Goal: Information Seeking & Learning: Learn about a topic

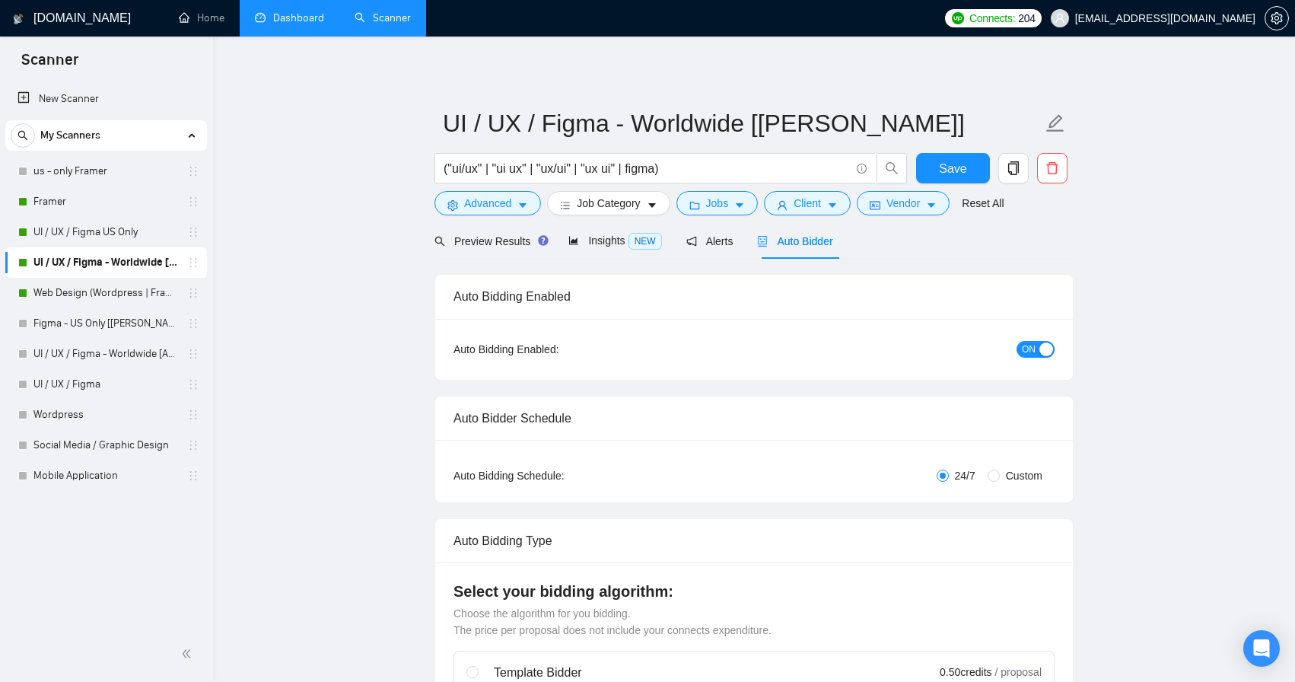
click at [301, 24] on link "Dashboard" at bounding box center [289, 17] width 69 height 13
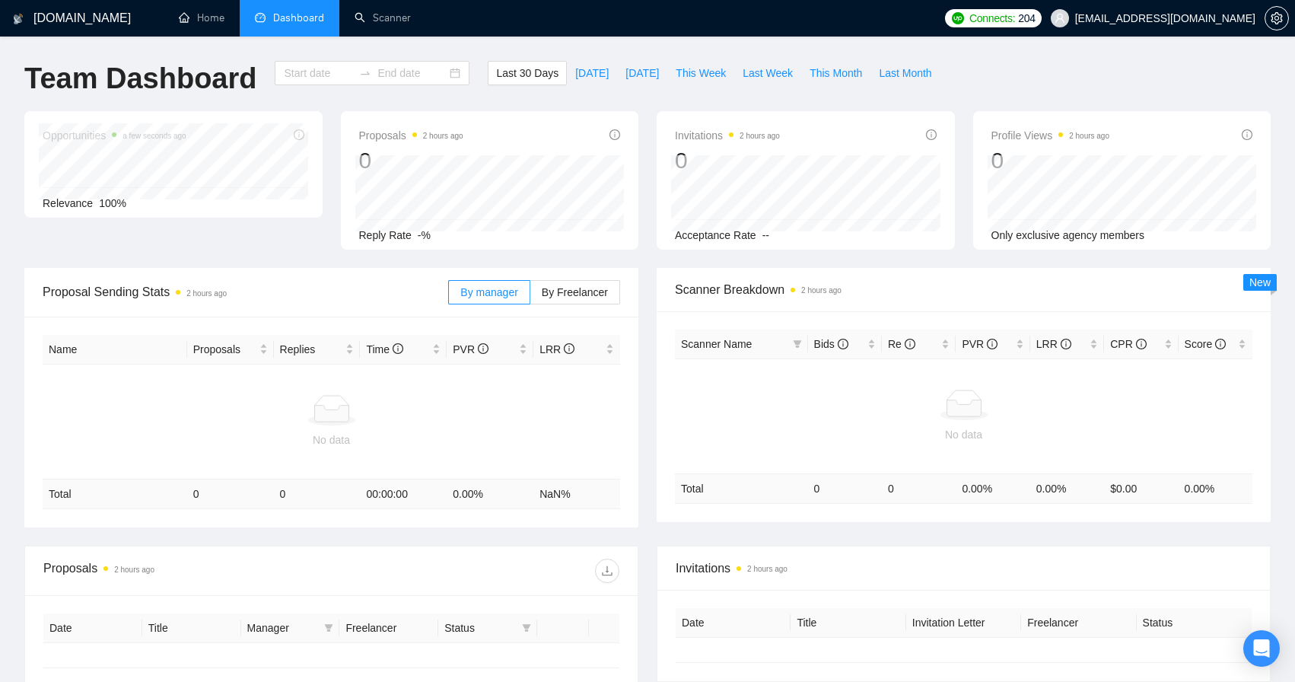
type input "[DATE]"
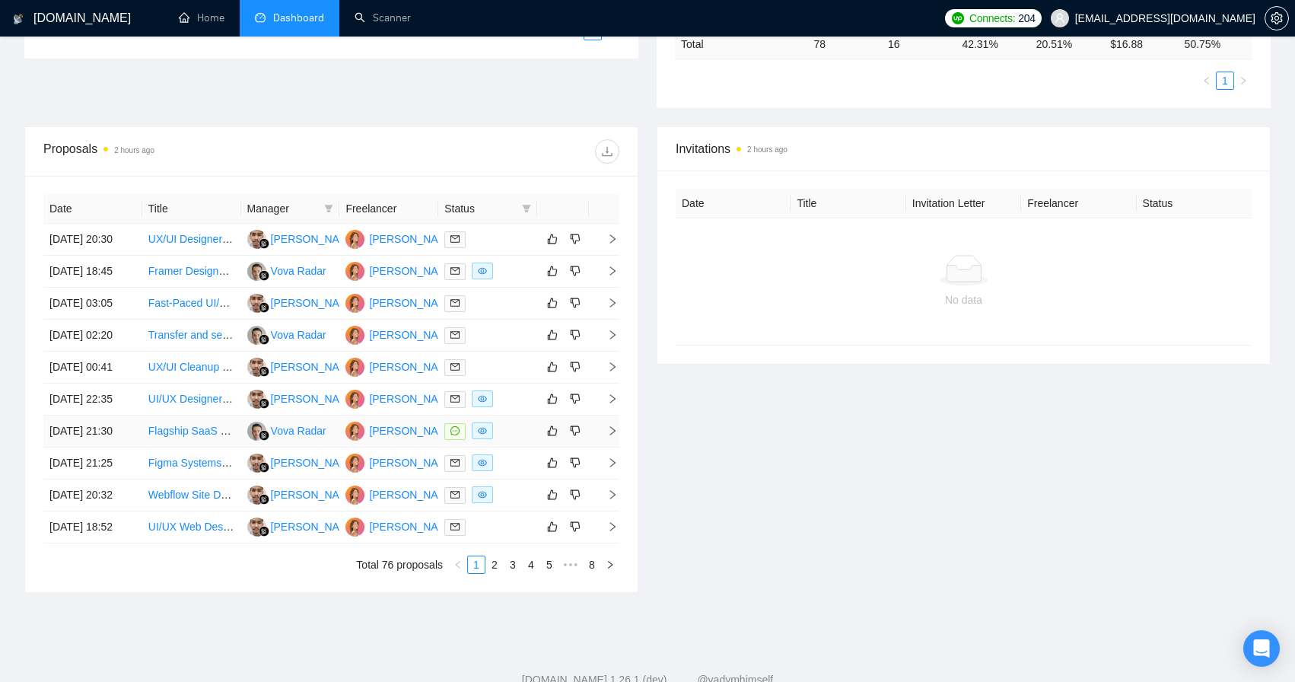
scroll to position [450, 0]
click at [201, 435] on link "Flagship SaaS Website + Portal | WordPress + Stripe | Modern, Persistent Dashbo…" at bounding box center [353, 429] width 410 height 12
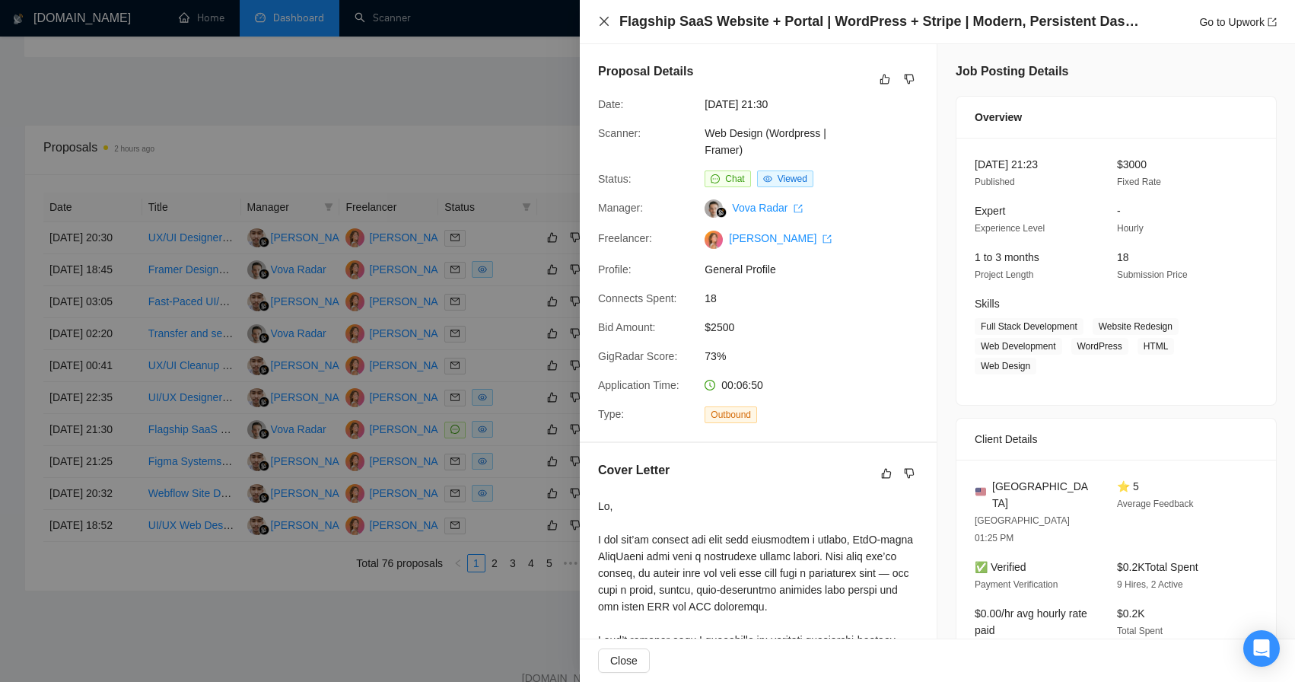
click at [608, 17] on icon "close" at bounding box center [604, 21] width 12 height 12
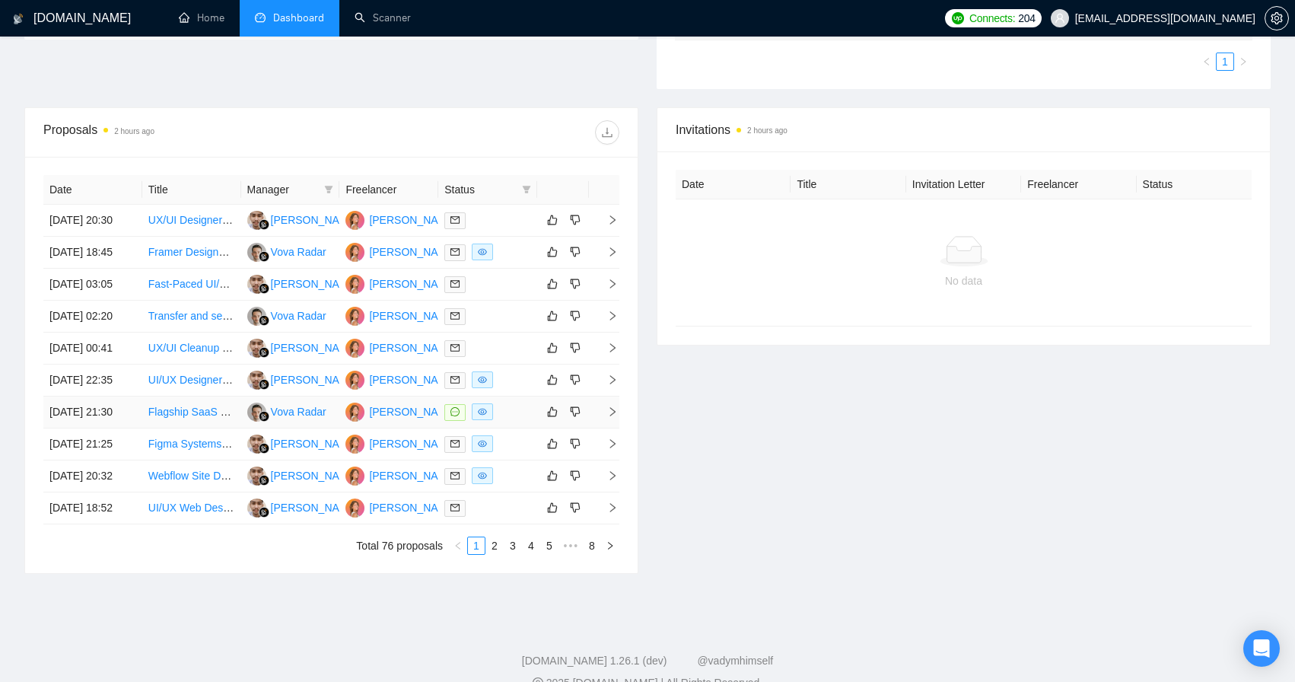
scroll to position [511, 0]
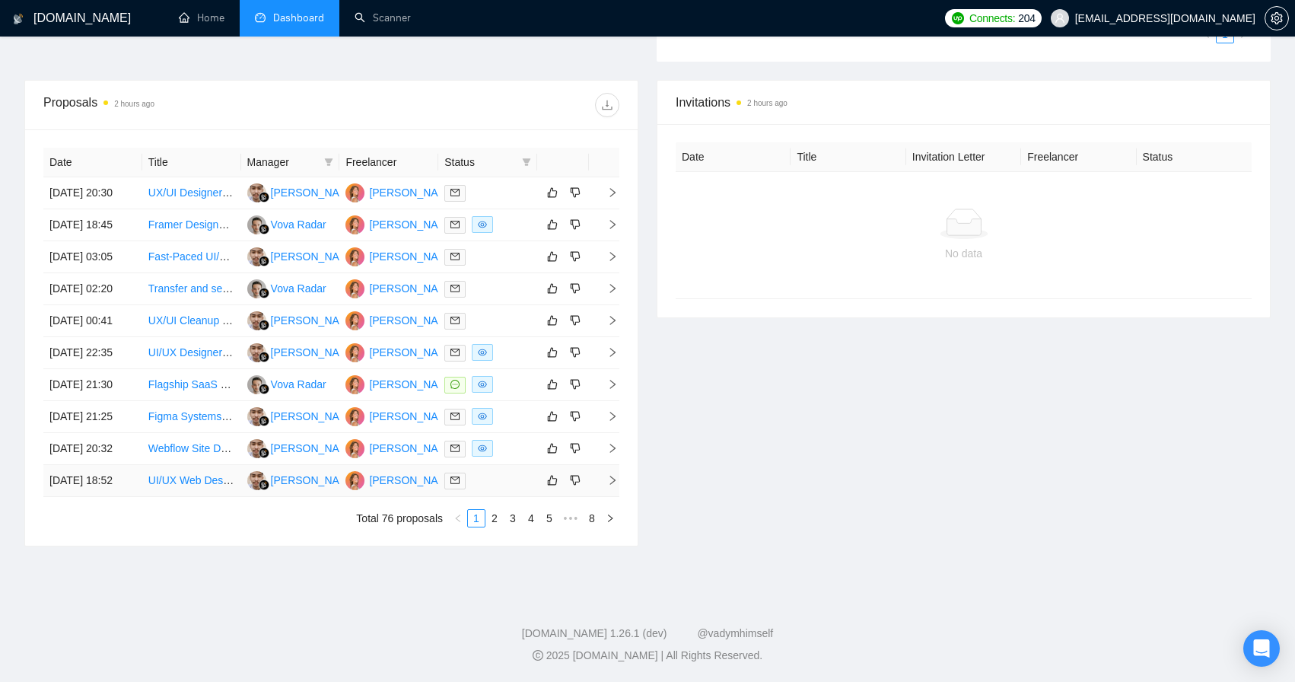
click at [203, 486] on link "UI/UX Web Designer (Full-Time Position)" at bounding box center [244, 480] width 193 height 12
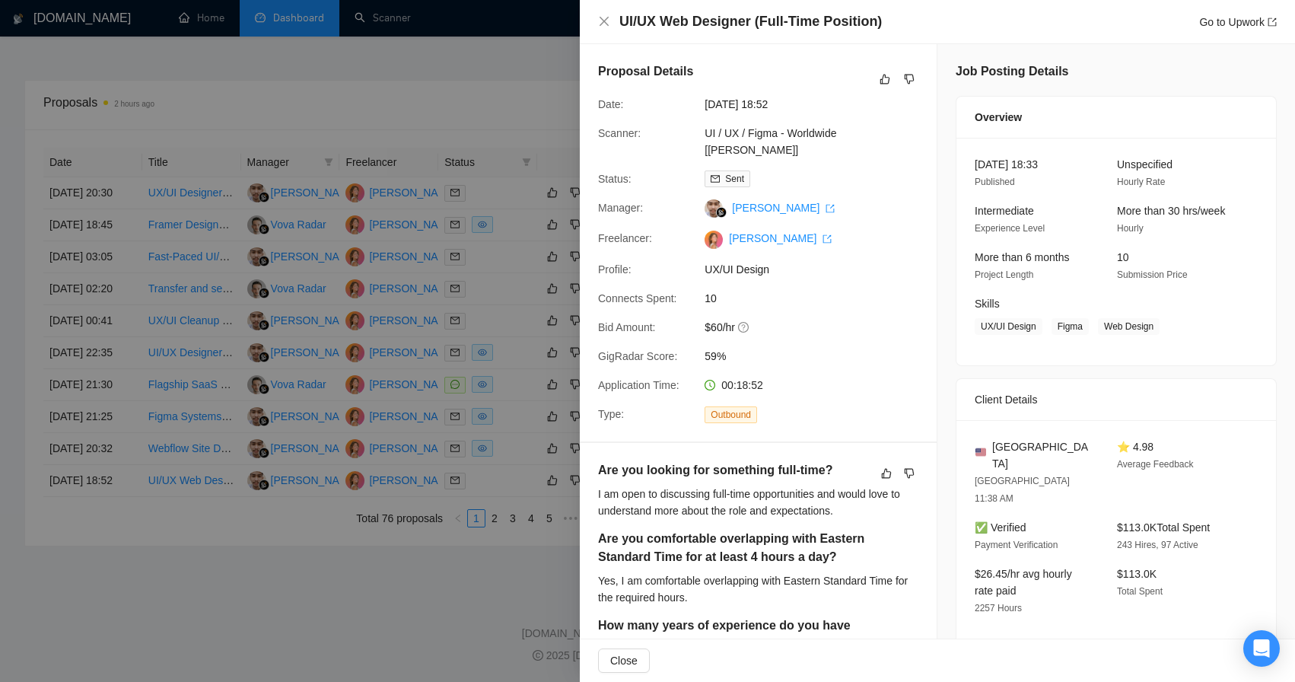
scroll to position [0, 0]
click at [601, 22] on icon "close" at bounding box center [604, 21] width 12 height 12
